Goal: Task Accomplishment & Management: Use online tool/utility

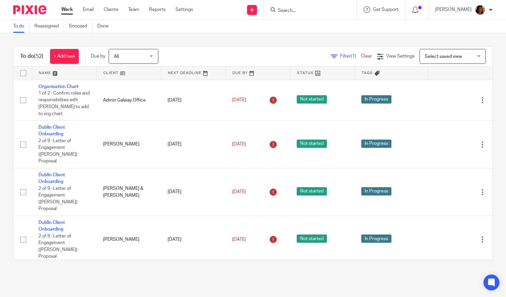
click at [287, 7] on form at bounding box center [312, 10] width 71 height 8
click at [288, 8] on input "Search" at bounding box center [307, 11] width 60 height 6
click button "submit" at bounding box center [0, 0] width 0 height 0
click at [304, 12] on input "jds" at bounding box center [307, 11] width 60 height 6
type input "j"
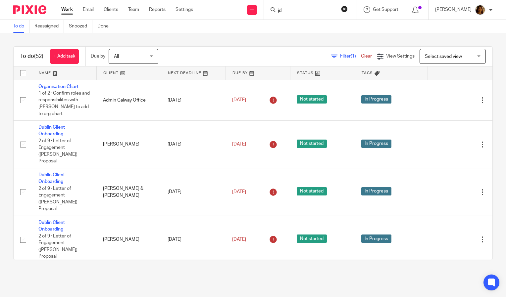
type input "jds"
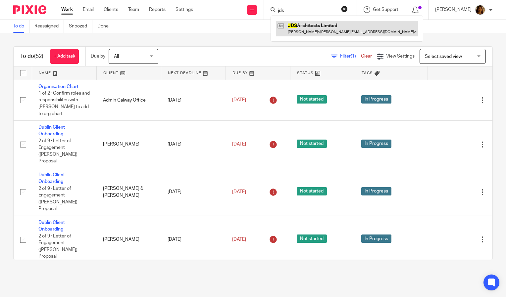
click at [330, 27] on link at bounding box center [347, 28] width 142 height 15
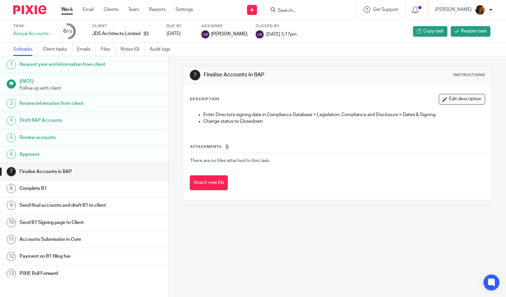
click at [95, 138] on h1 "Review accounts" at bounding box center [67, 138] width 95 height 10
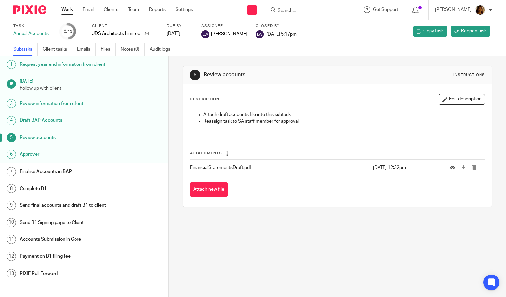
click at [37, 135] on h1 "Review accounts" at bounding box center [67, 138] width 95 height 10
click at [34, 152] on h1 "Approver" at bounding box center [67, 155] width 95 height 10
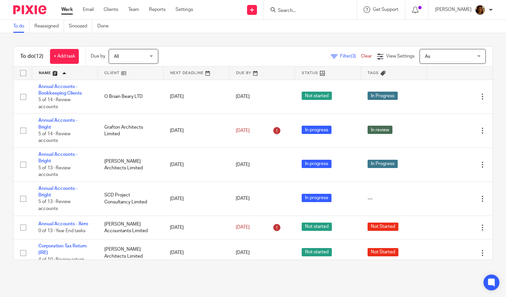
click at [109, 70] on link at bounding box center [131, 73] width 66 height 13
click at [109, 68] on link at bounding box center [131, 73] width 66 height 13
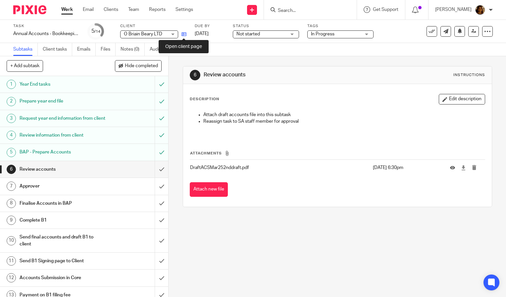
click at [184, 34] on icon at bounding box center [183, 34] width 5 height 5
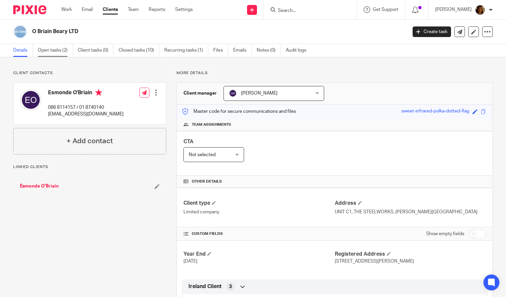
click at [56, 46] on link "Open tasks (2)" at bounding box center [55, 50] width 35 height 13
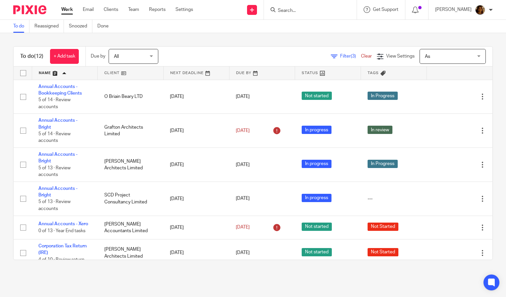
click at [47, 70] on link at bounding box center [65, 73] width 66 height 13
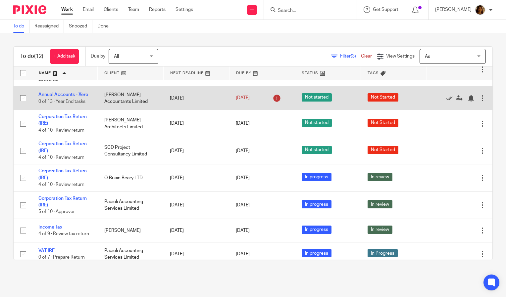
scroll to position [162, 0]
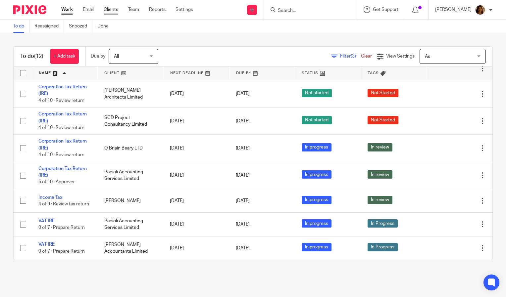
click at [118, 9] on link "Clients" at bounding box center [111, 9] width 15 height 7
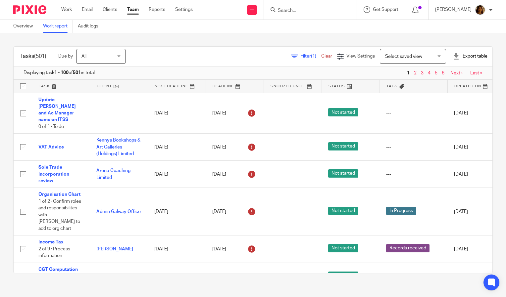
click at [300, 56] on span "Filter (1)" at bounding box center [310, 56] width 21 height 5
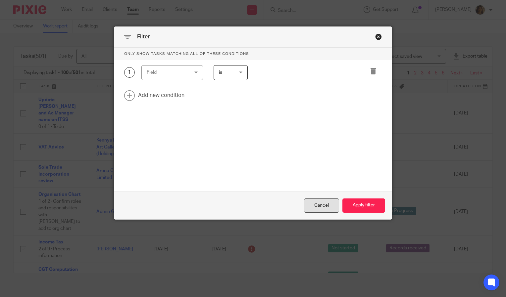
click at [330, 203] on div "Cancel" at bounding box center [321, 206] width 35 height 14
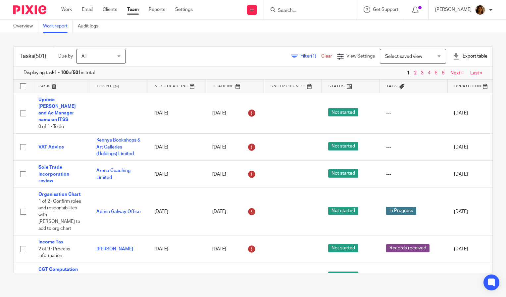
click at [414, 52] on span "Select saved view" at bounding box center [409, 56] width 48 height 14
click at [300, 56] on span "Filter (1)" at bounding box center [310, 56] width 21 height 5
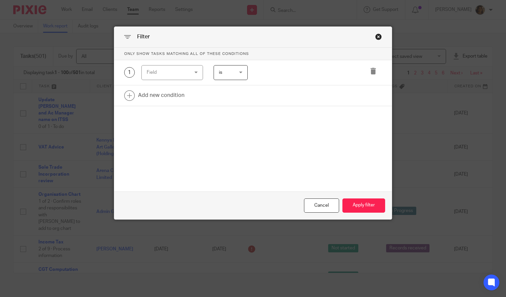
click at [190, 73] on div "Field" at bounding box center [172, 72] width 62 height 15
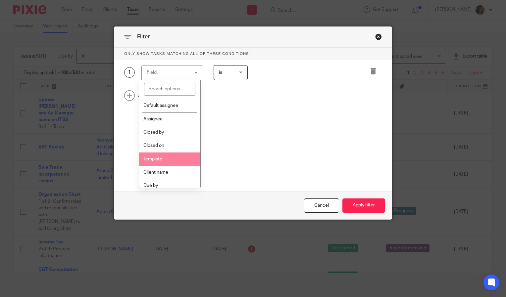
scroll to position [78, 0]
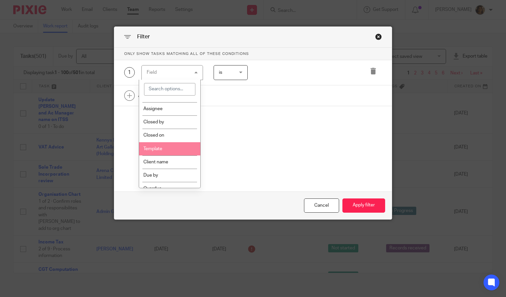
click at [167, 154] on li "Template" at bounding box center [169, 148] width 61 height 13
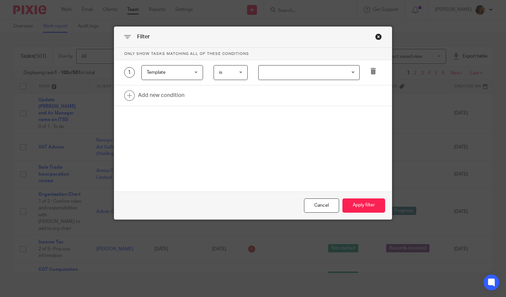
click at [270, 77] on input "Search for option" at bounding box center [307, 73] width 96 height 12
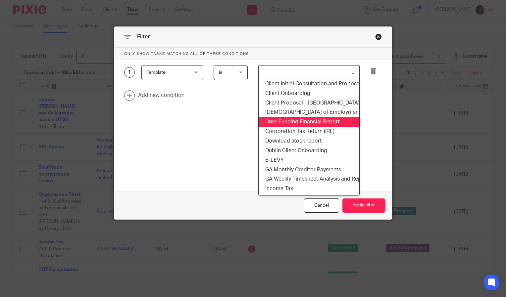
scroll to position [166, 0]
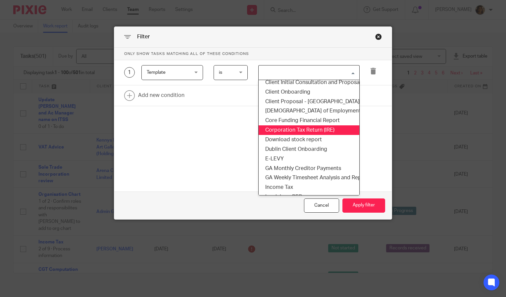
click at [295, 130] on li "Corporation Tax Return (IRE)" at bounding box center [309, 130] width 101 height 10
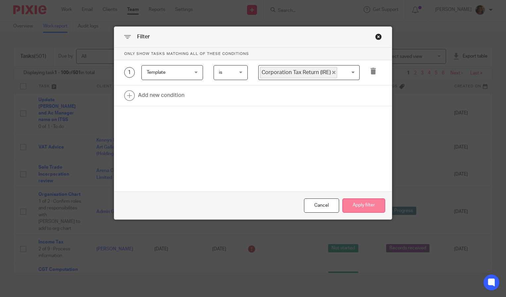
click at [359, 204] on button "Apply filter" at bounding box center [363, 206] width 43 height 14
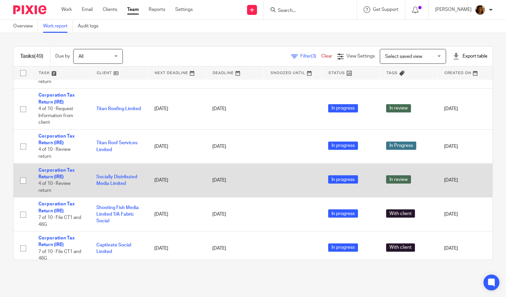
scroll to position [649, 0]
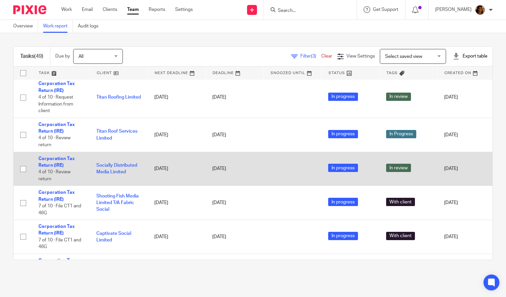
click at [121, 175] on td "Socially Distributed Media Limited" at bounding box center [119, 169] width 58 height 34
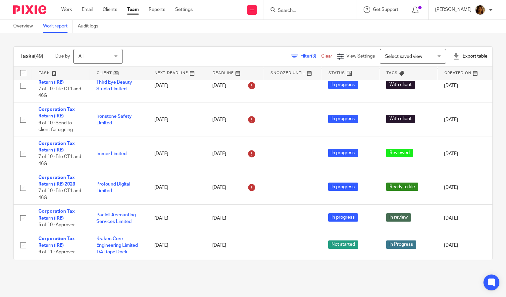
scroll to position [0, 0]
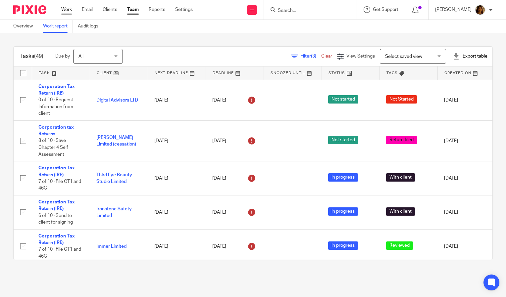
click at [64, 8] on link "Work" at bounding box center [66, 9] width 11 height 7
